Goal: Navigation & Orientation: Find specific page/section

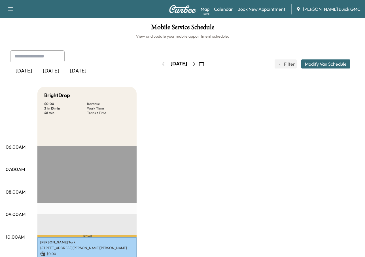
click at [55, 69] on div "[DATE]" at bounding box center [50, 71] width 27 height 13
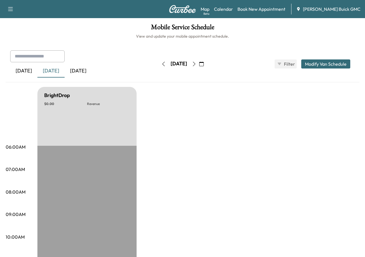
click at [196, 64] on icon "button" at bounding box center [194, 64] width 5 height 5
click at [196, 62] on icon "button" at bounding box center [194, 64] width 5 height 5
click at [196, 64] on icon "button" at bounding box center [194, 64] width 5 height 5
